Goal: Navigation & Orientation: Understand site structure

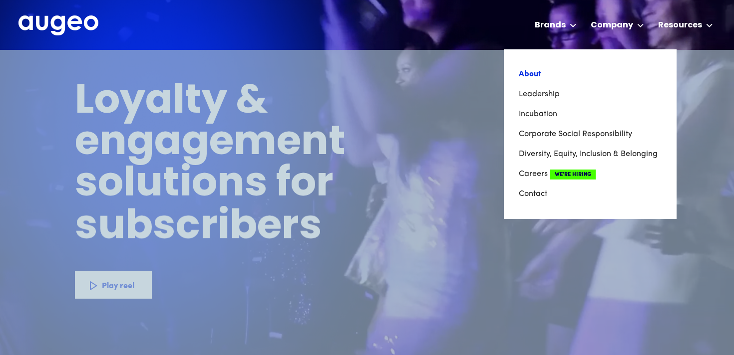
click at [571, 70] on link "About" at bounding box center [590, 74] width 143 height 20
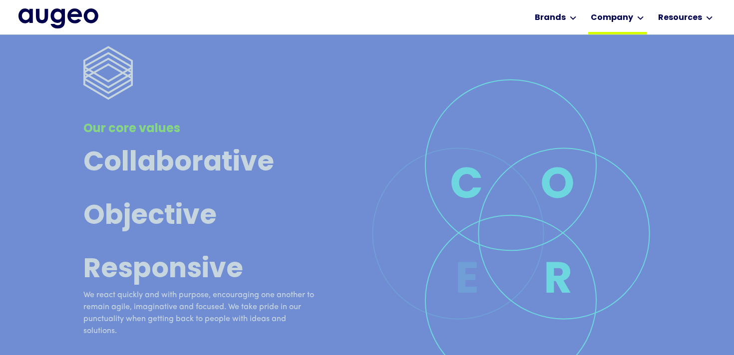
scroll to position [3068, 0]
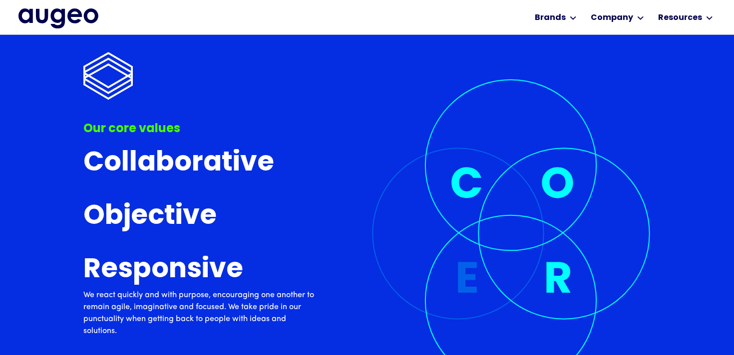
click at [78, 15] on img "home" at bounding box center [58, 18] width 80 height 20
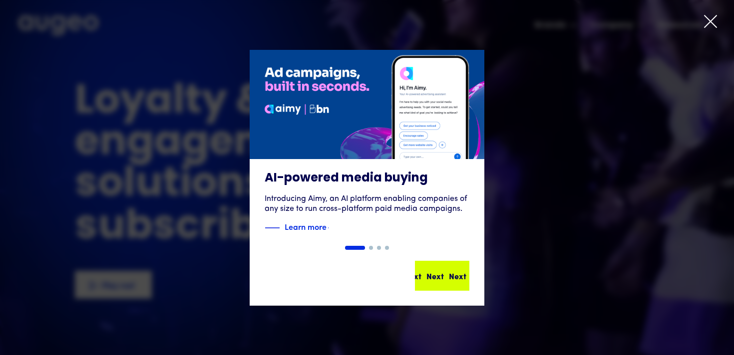
click at [428, 265] on div "Next Next Next Next" at bounding box center [442, 276] width 52 height 28
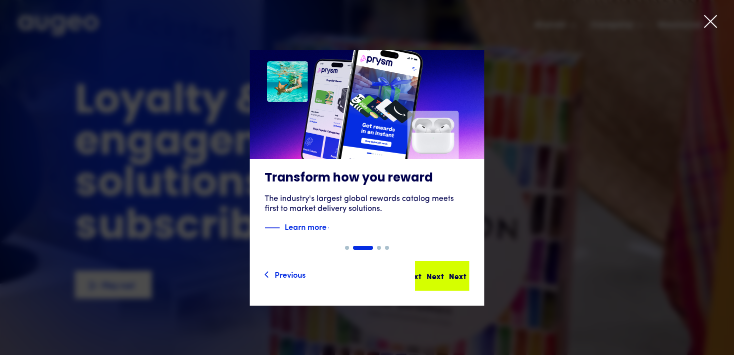
click at [428, 264] on div "Next Next Next Next" at bounding box center [442, 276] width 52 height 28
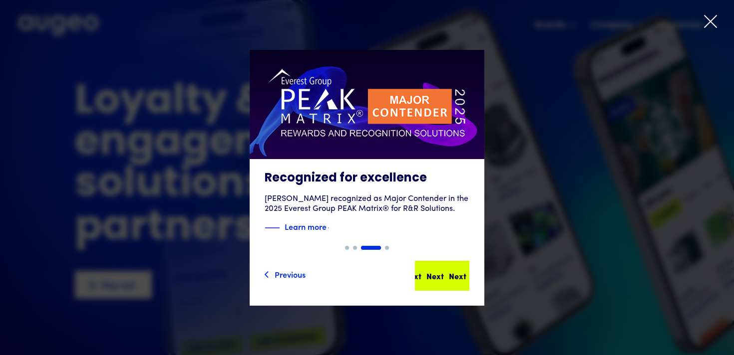
click at [429, 264] on div "Next Next Next Next" at bounding box center [442, 276] width 52 height 28
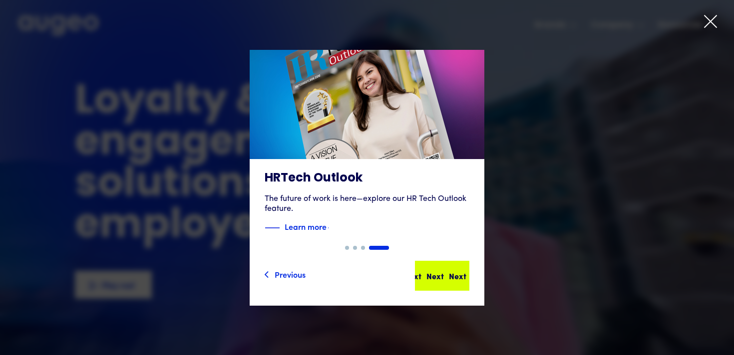
click at [439, 268] on div "Next Next Next Next" at bounding box center [442, 276] width 52 height 28
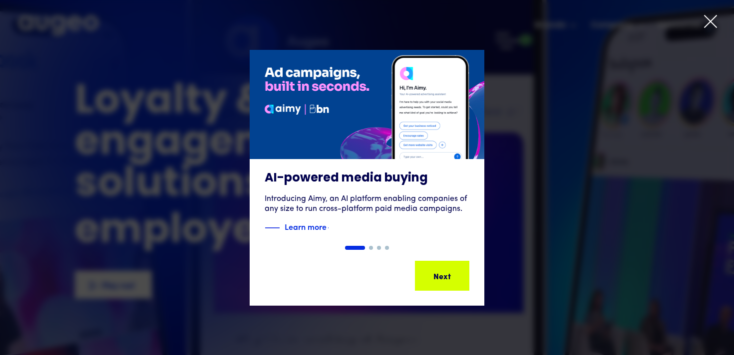
click at [701, 30] on div at bounding box center [367, 177] width 734 height 355
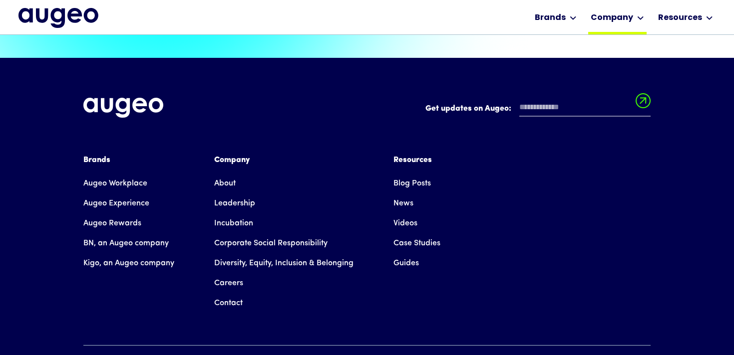
scroll to position [2241, 0]
